Goal: Task Accomplishment & Management: Use online tool/utility

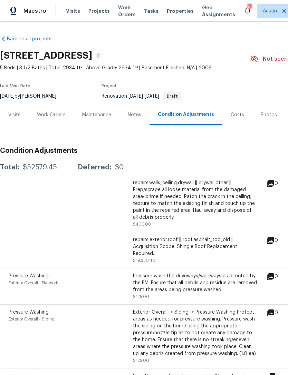
click at [58, 120] on div "Work Orders" at bounding box center [51, 115] width 45 height 20
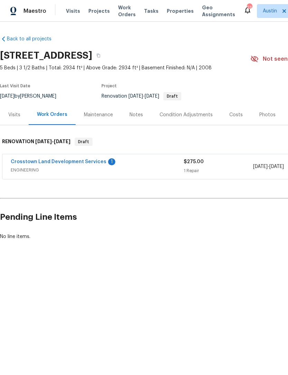
click at [76, 162] on link "Crosstown Land Development Services" at bounding box center [59, 161] width 96 height 5
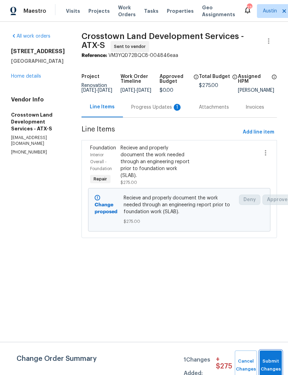
click at [270, 358] on button "Submit Changes" at bounding box center [271, 366] width 22 height 30
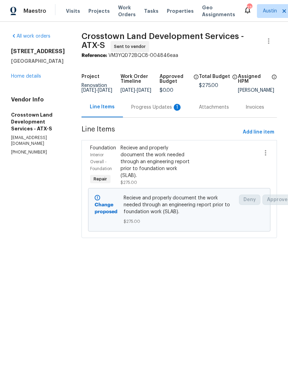
click at [169, 109] on div "Progress Updates 1" at bounding box center [156, 107] width 51 height 7
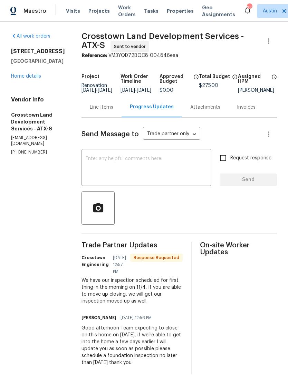
scroll to position [10, 0]
click at [40, 74] on link "Home details" at bounding box center [26, 76] width 30 height 5
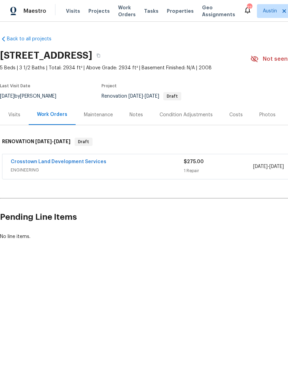
click at [16, 113] on div "Visits" at bounding box center [14, 114] width 12 height 7
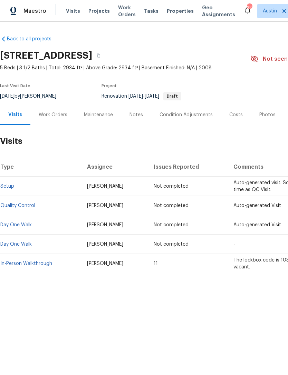
click at [36, 265] on link "In-Person Walkthrough" at bounding box center [26, 263] width 52 height 5
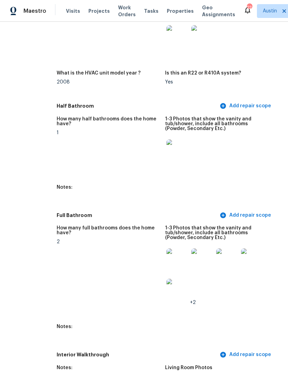
scroll to position [769, 27]
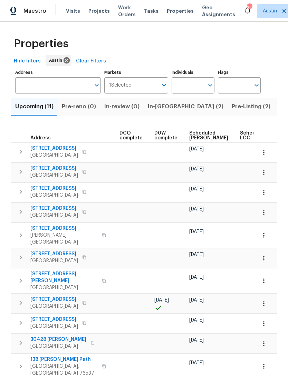
scroll to position [0, 155]
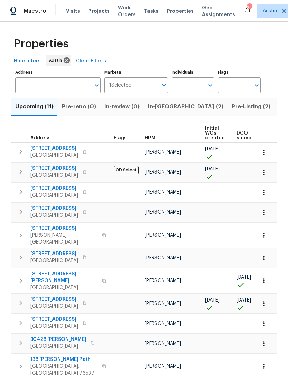
click at [39, 145] on span "[STREET_ADDRESS]" at bounding box center [54, 148] width 48 height 7
click at [66, 296] on span "12105 Pepperidge Dr" at bounding box center [54, 299] width 48 height 7
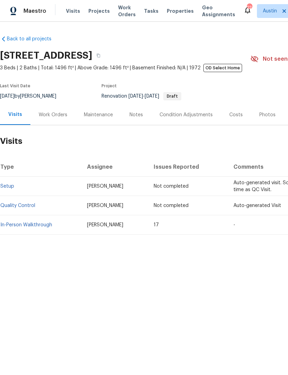
click at [118, 6] on span "Work Orders" at bounding box center [127, 11] width 18 height 14
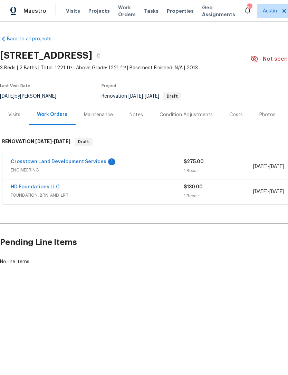
click at [21, 161] on link "Crosstown Land Development Services" at bounding box center [59, 161] width 96 height 5
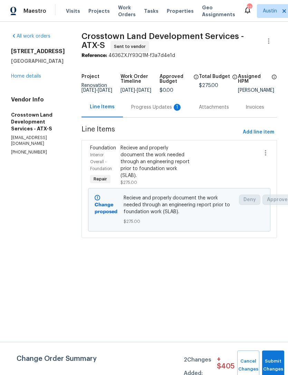
click at [158, 107] on div "Progress Updates 1" at bounding box center [156, 107] width 51 height 7
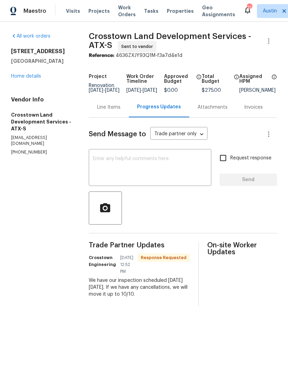
click at [120, 166] on textarea at bounding box center [150, 168] width 114 height 24
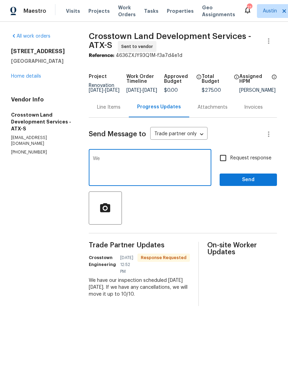
type textarea "W"
type textarea "Thank you for response I’m going to cancel this inspection. Thank you."
click at [252, 184] on span "Send" at bounding box center [248, 180] width 46 height 9
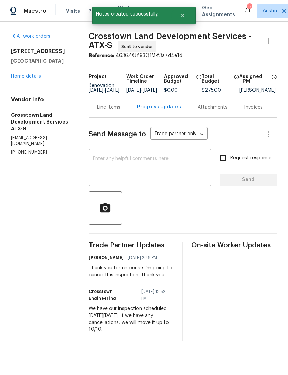
click at [18, 74] on link "Home details" at bounding box center [26, 76] width 30 height 5
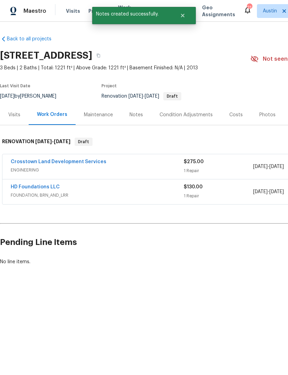
click at [25, 193] on span "FOUNDATION, BRN_AND_LRR" at bounding box center [97, 195] width 173 height 7
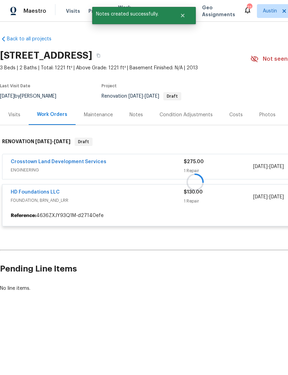
click at [18, 192] on link "HD Foundations LLC" at bounding box center [35, 192] width 49 height 5
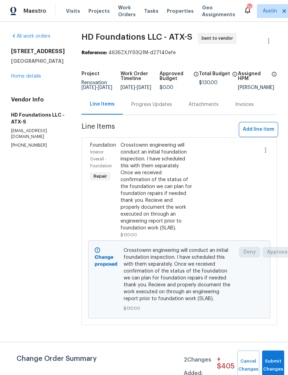
click at [271, 132] on span "Add line item" at bounding box center [258, 129] width 31 height 9
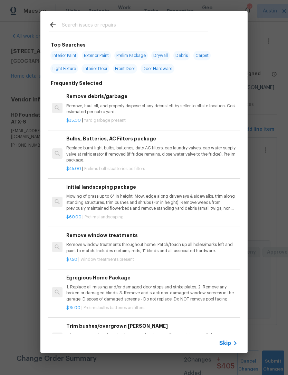
click at [78, 24] on input "text" at bounding box center [135, 26] width 146 height 10
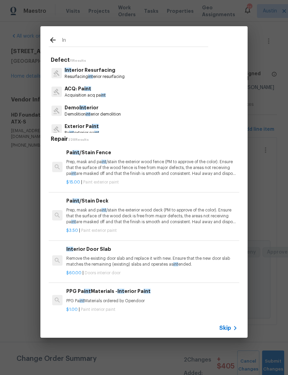
type input "I"
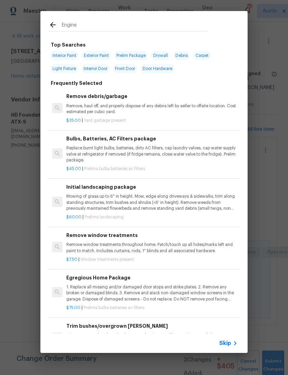
type input "Enginee"
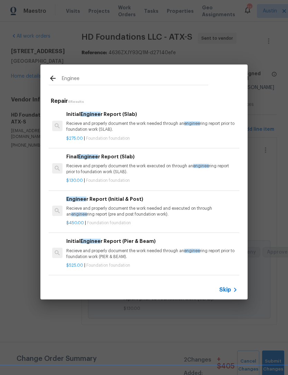
click at [71, 122] on p "Recieve and properly document the work needed through an enginee ring report pr…" at bounding box center [151, 127] width 171 height 12
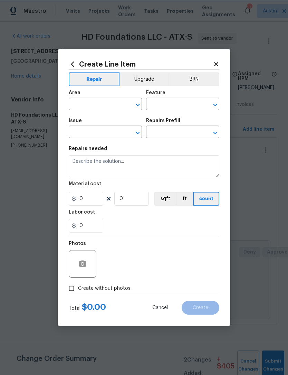
type input "Foundation"
type input "Initial Engineer Report (Slab) $275.00"
type textarea "Recieve and properly document the work needed through an engineering report pri…"
type input "275"
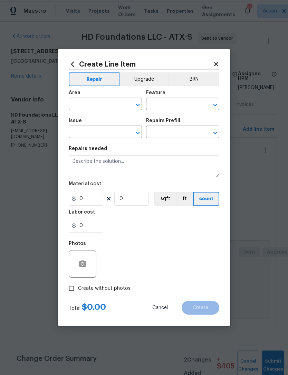
type input "1"
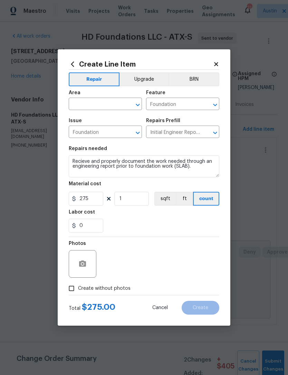
click at [81, 125] on div "Issue" at bounding box center [105, 122] width 73 height 9
click at [77, 104] on input "text" at bounding box center [96, 104] width 54 height 11
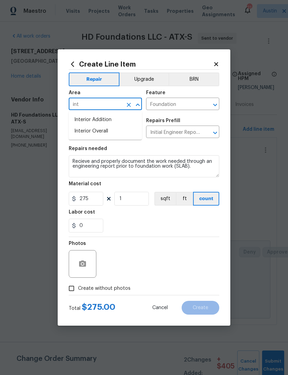
click at [81, 131] on li "Interior Overall" at bounding box center [105, 131] width 73 height 11
type input "Interior Overall"
click at [201, 227] on div "0" at bounding box center [144, 226] width 151 height 14
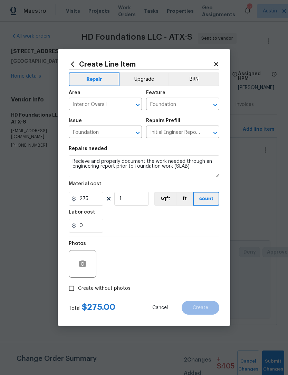
click at [74, 289] on input "Create without photos" at bounding box center [71, 288] width 13 height 13
checkbox input "true"
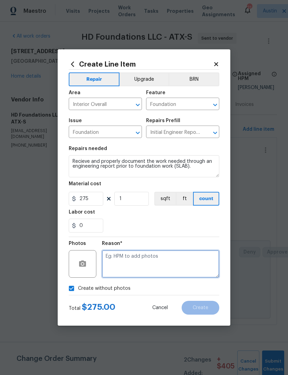
click at [191, 270] on textarea at bounding box center [160, 264] width 117 height 28
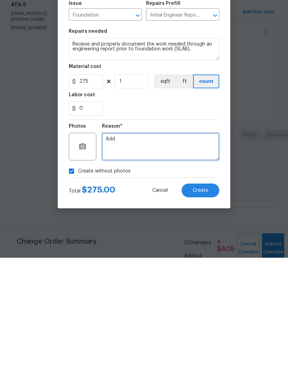
type textarea "Add"
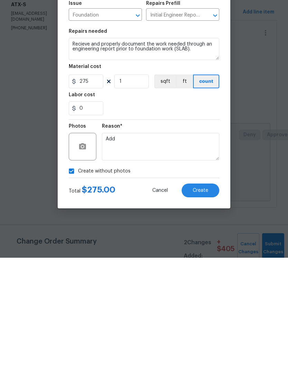
click at [207, 301] on button "Create" at bounding box center [201, 308] width 38 height 14
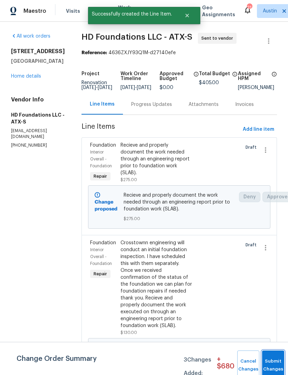
click at [277, 362] on button "Submit Changes" at bounding box center [273, 366] width 22 height 30
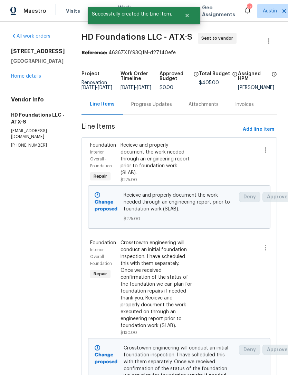
click at [22, 77] on link "Home details" at bounding box center [26, 76] width 30 height 5
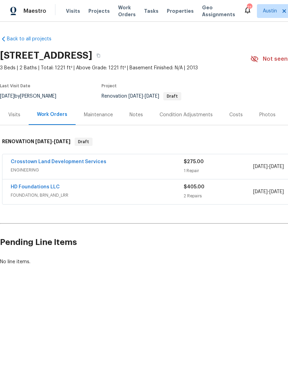
click at [15, 186] on link "HD Foundations LLC" at bounding box center [35, 187] width 49 height 5
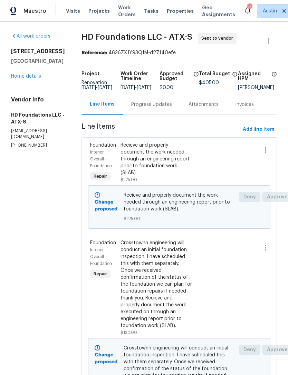
click at [163, 108] on div "Progress Updates" at bounding box center [151, 104] width 41 height 7
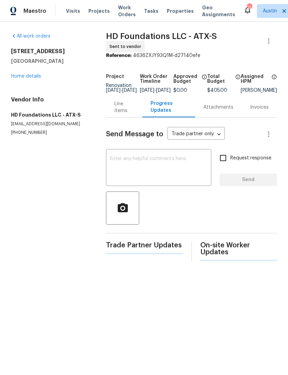
click at [148, 163] on textarea at bounding box center [158, 168] width 97 height 24
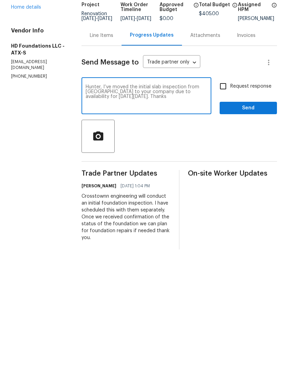
type textarea "Hunter, I’ve moved the initial slab inspection from crosstown to your company d…"
click at [240, 152] on span "Request response" at bounding box center [250, 155] width 41 height 7
click at [230, 148] on input "Request response" at bounding box center [223, 155] width 14 height 14
checkbox input "true"
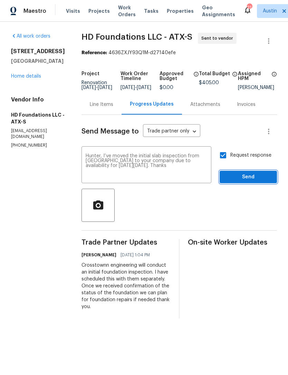
click at [249, 176] on button "Send" at bounding box center [248, 177] width 57 height 13
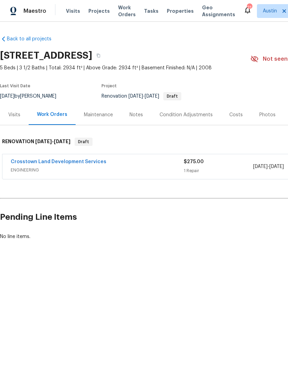
click at [182, 118] on div "Condition Adjustments" at bounding box center [185, 114] width 53 height 7
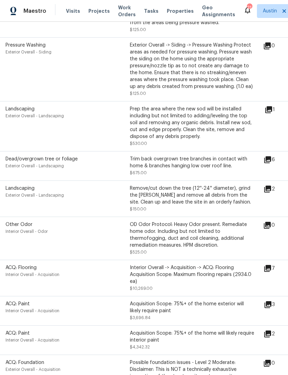
scroll to position [272, 4]
